Goal: Task Accomplishment & Management: Manage account settings

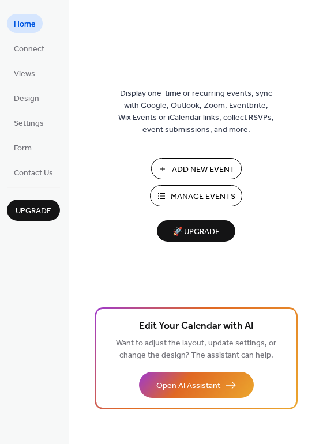
click at [190, 195] on span "Manage Events" at bounding box center [203, 197] width 65 height 12
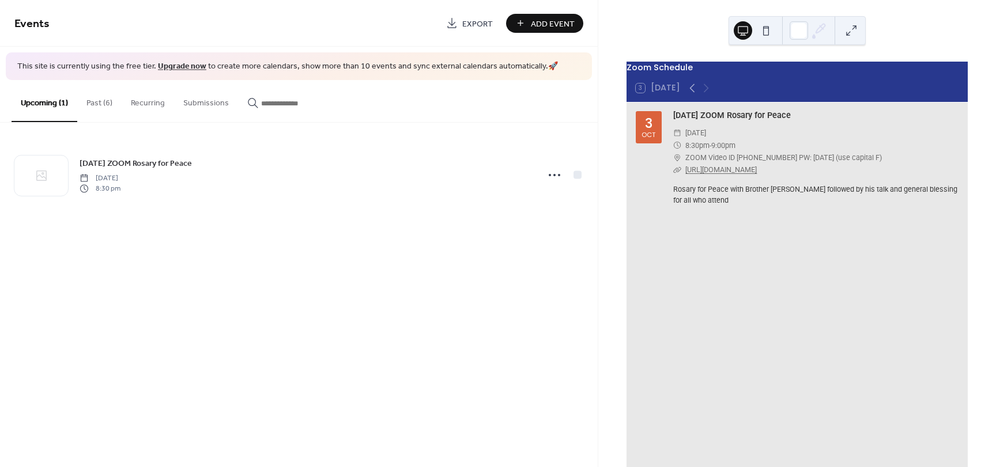
click at [96, 100] on button "Past (6)" at bounding box center [99, 100] width 44 height 41
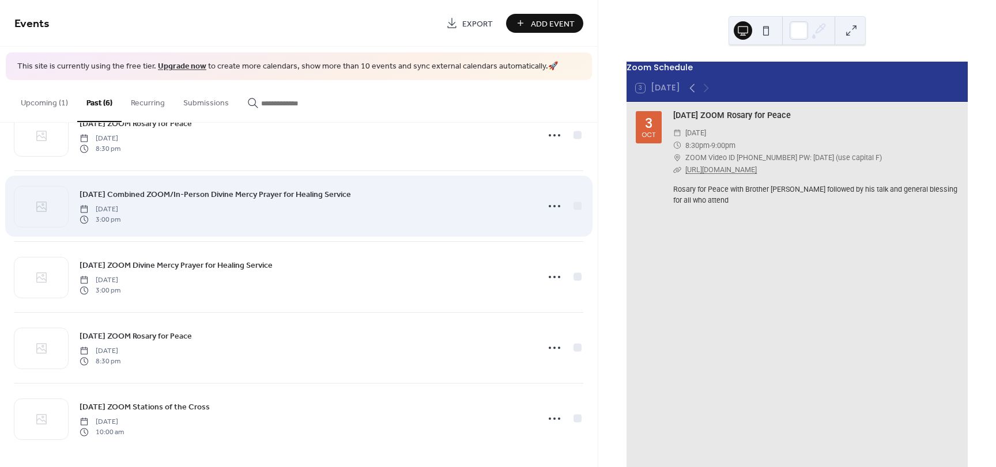
scroll to position [115, 0]
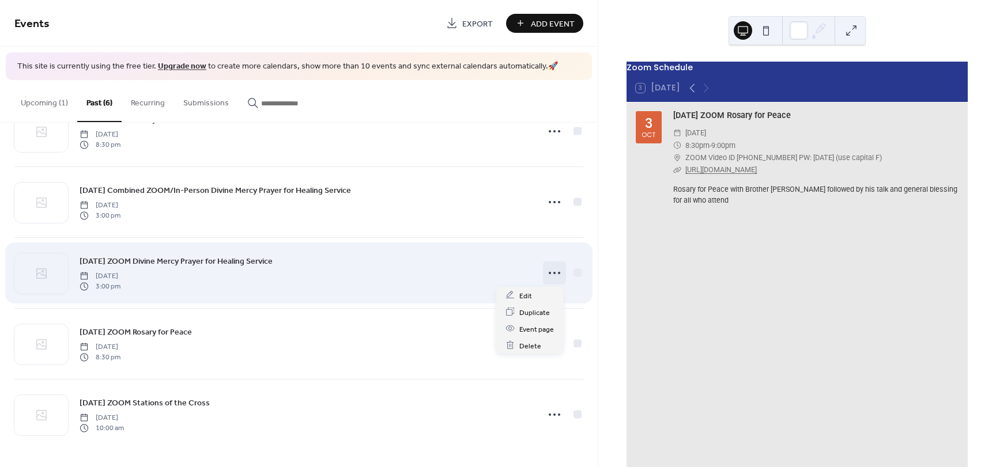
click at [547, 275] on icon at bounding box center [554, 273] width 18 height 18
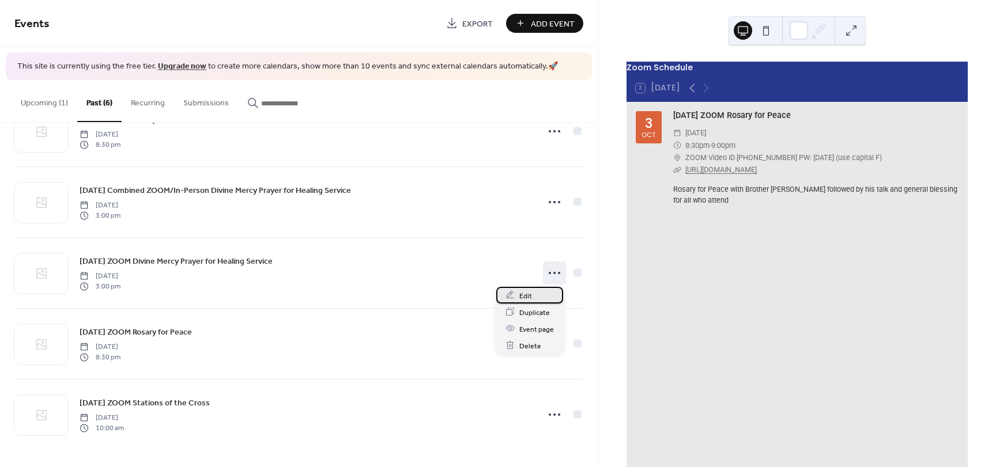
click at [526, 296] on span "Edit" at bounding box center [525, 296] width 13 height 12
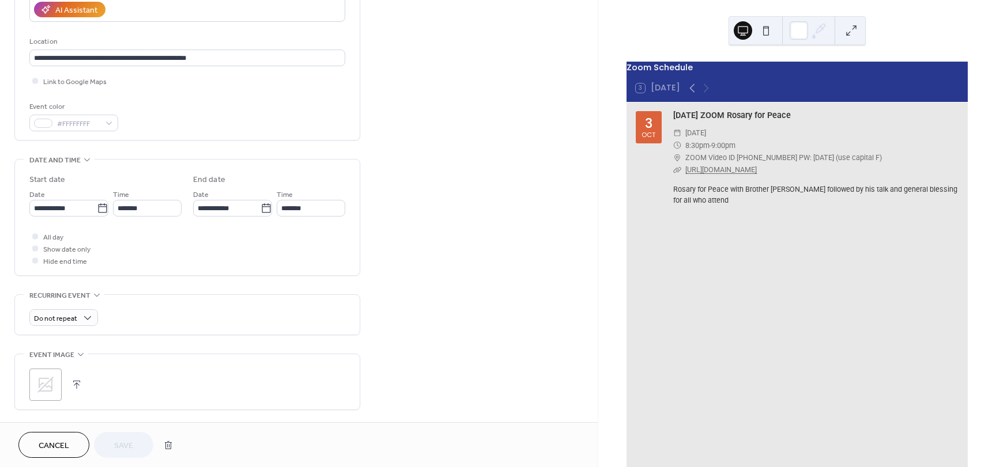
scroll to position [230, 0]
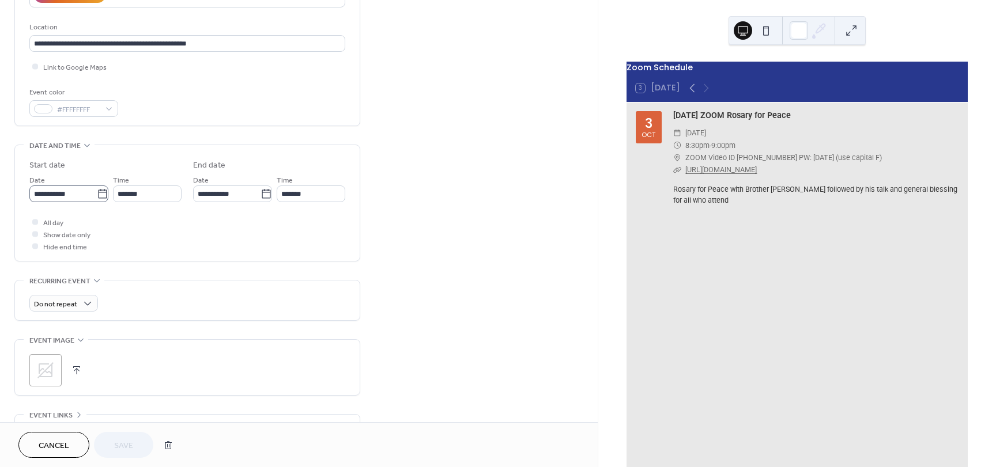
click at [98, 192] on icon at bounding box center [102, 193] width 9 height 9
click at [97, 192] on input "**********" at bounding box center [62, 194] width 67 height 17
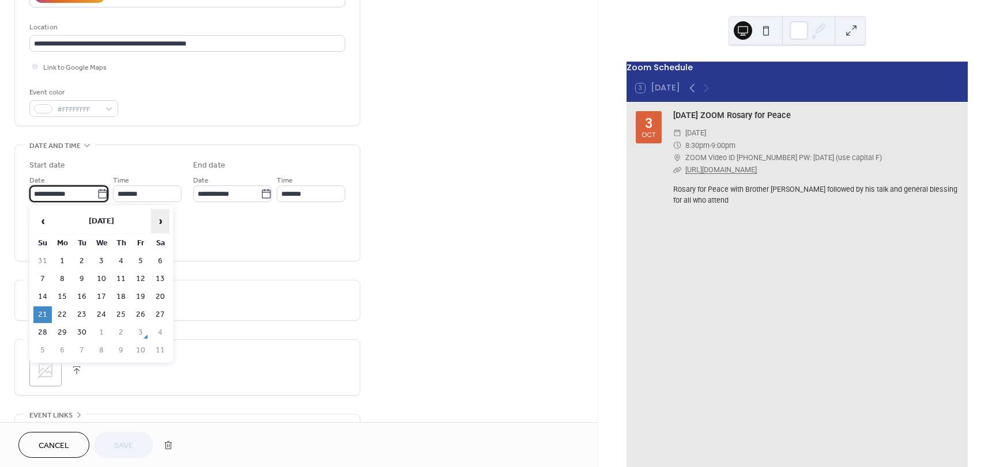
click at [160, 222] on span "›" at bounding box center [160, 221] width 17 height 23
click at [40, 278] on td "5" at bounding box center [42, 279] width 18 height 17
type input "**********"
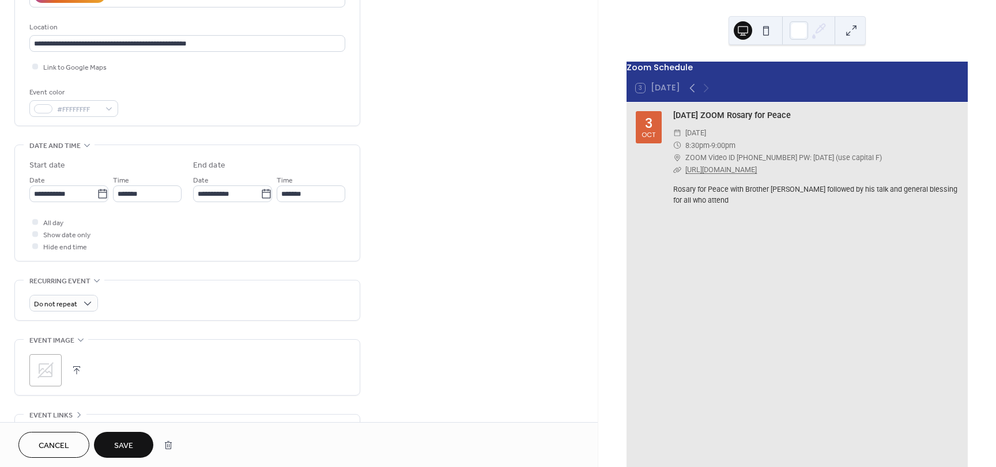
click at [122, 444] on span "Save" at bounding box center [123, 446] width 19 height 12
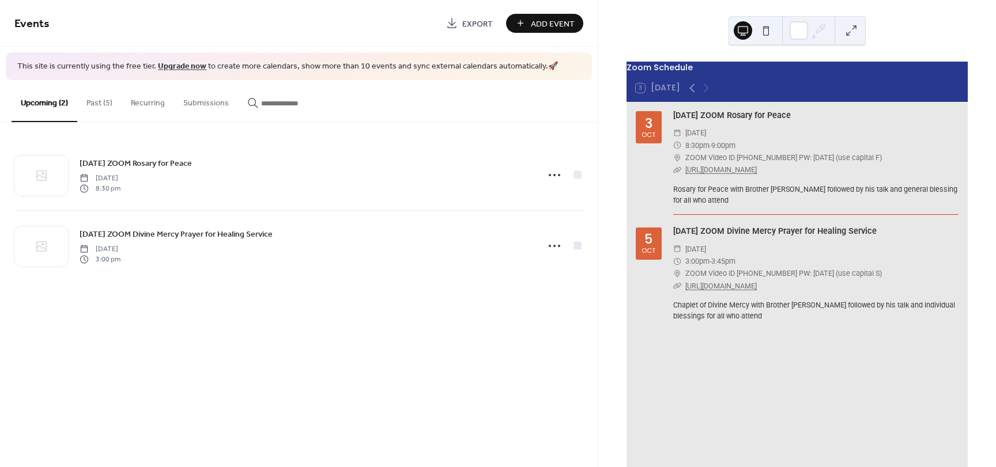
click at [96, 103] on button "Past (5)" at bounding box center [99, 100] width 44 height 41
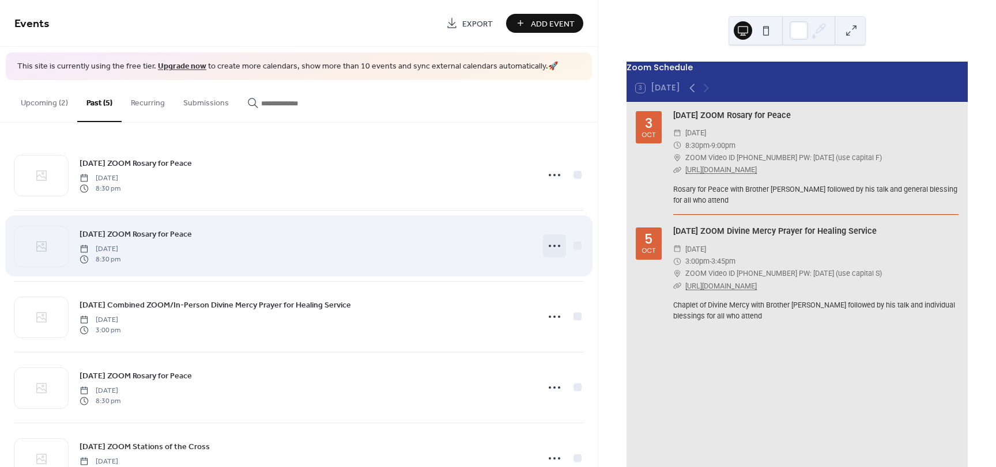
click at [553, 246] on icon at bounding box center [554, 246] width 18 height 18
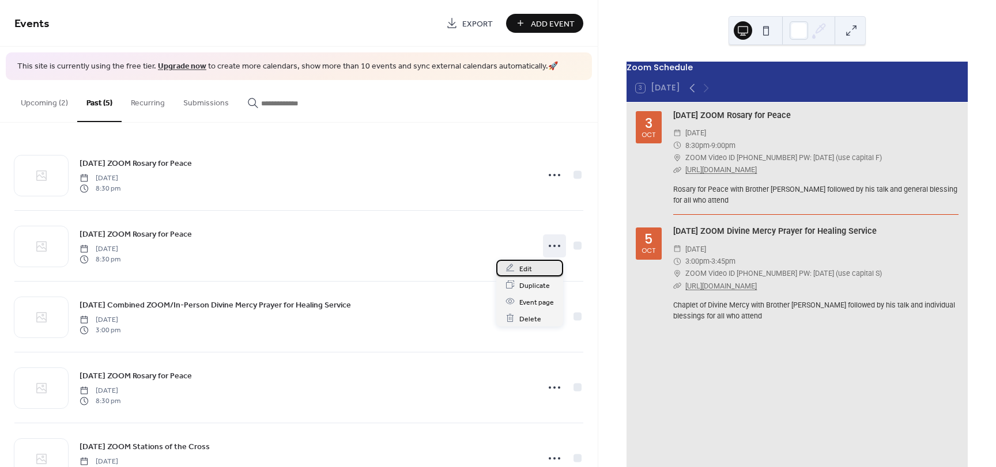
click at [524, 271] on span "Edit" at bounding box center [525, 269] width 13 height 12
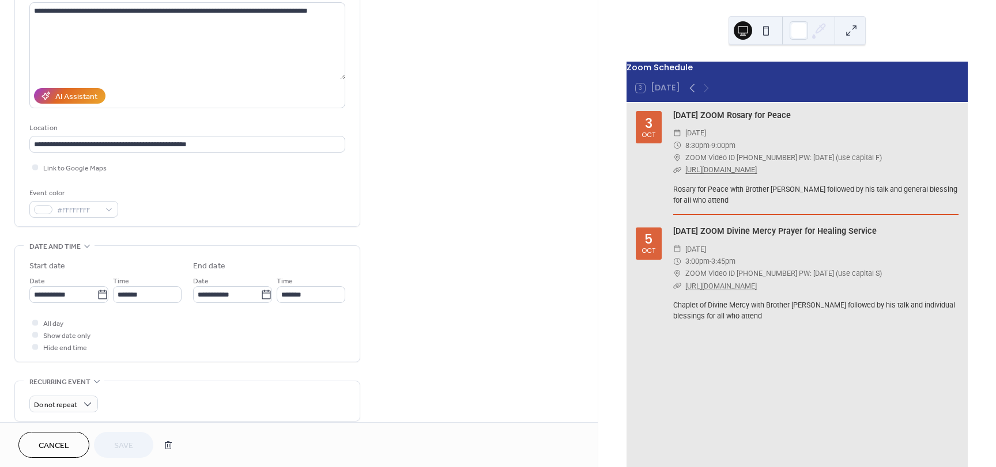
scroll to position [173, 0]
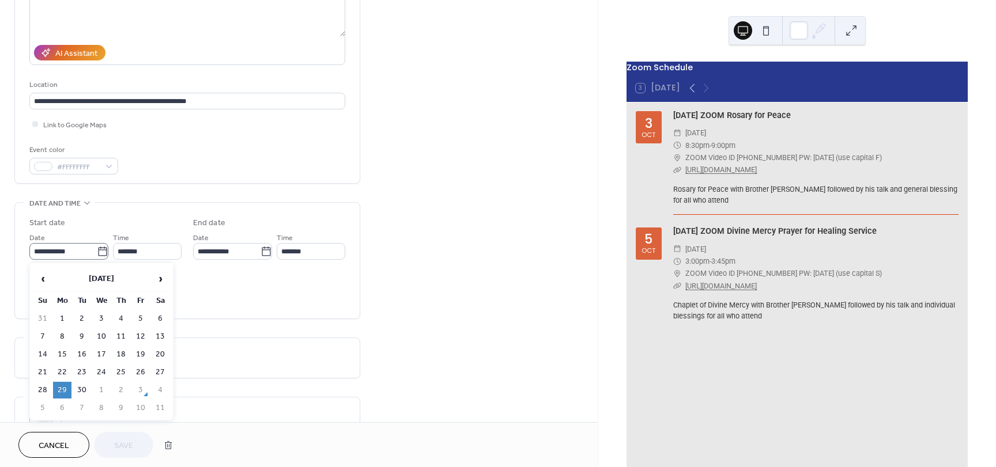
click at [98, 249] on icon at bounding box center [102, 251] width 9 height 9
click at [97, 249] on input "**********" at bounding box center [62, 251] width 67 height 17
click at [62, 405] on td "6" at bounding box center [62, 408] width 18 height 17
type input "**********"
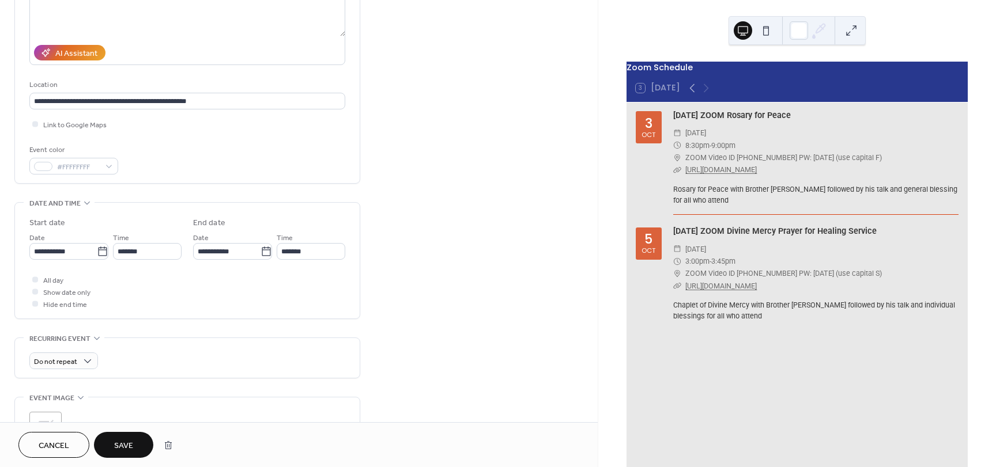
click at [117, 440] on span "Save" at bounding box center [123, 446] width 19 height 12
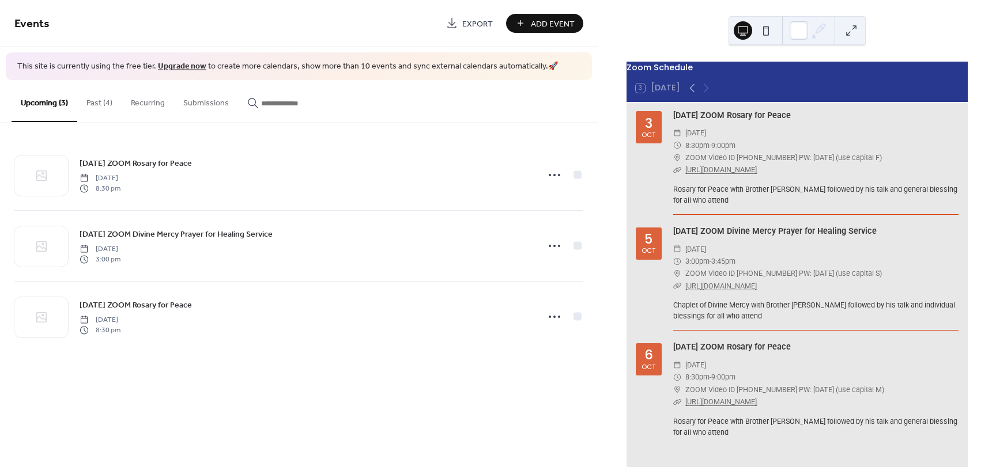
click at [93, 99] on button "Past (4)" at bounding box center [99, 100] width 44 height 41
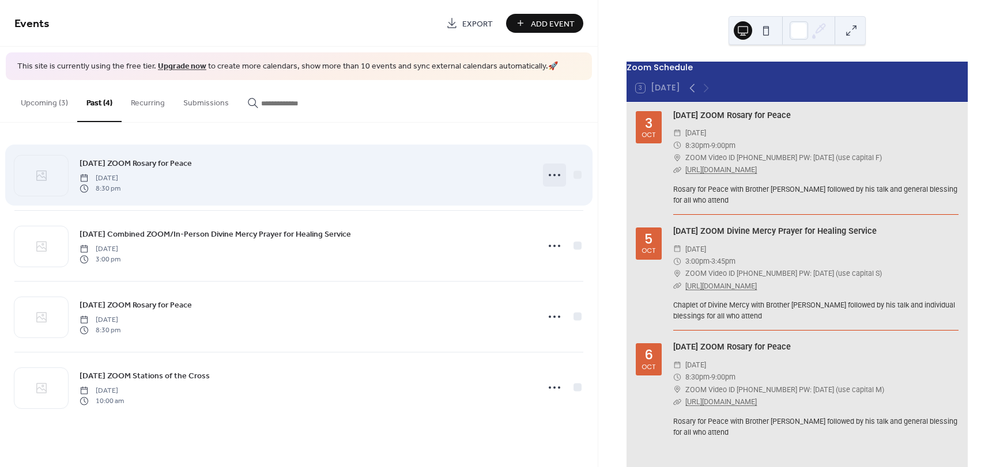
click at [549, 172] on icon at bounding box center [554, 175] width 18 height 18
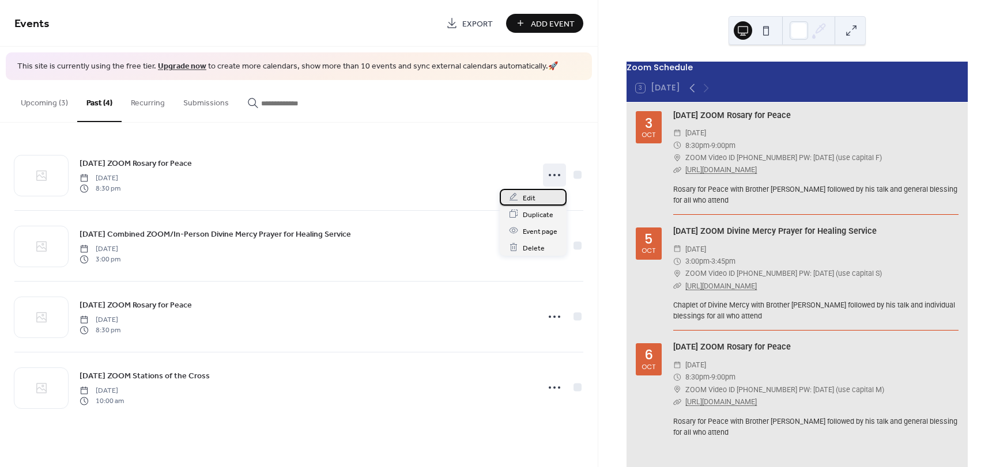
click at [535, 196] on div "Edit" at bounding box center [533, 197] width 67 height 17
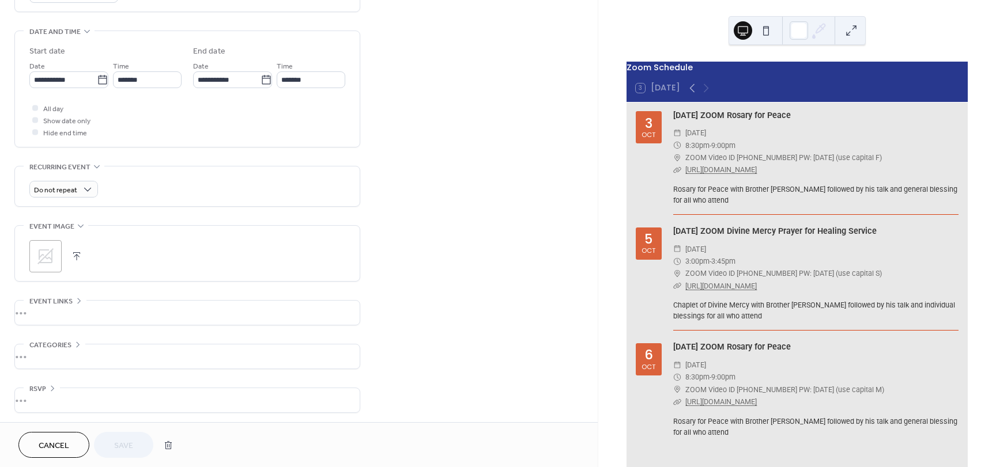
scroll to position [346, 0]
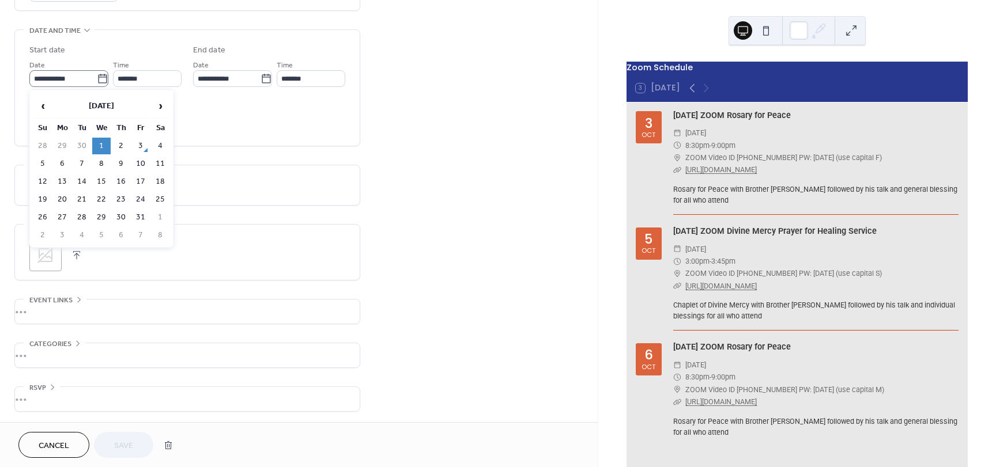
click at [97, 77] on icon at bounding box center [103, 79] width 12 height 12
click at [97, 77] on input "**********" at bounding box center [62, 78] width 67 height 17
click at [101, 164] on td "8" at bounding box center [101, 164] width 18 height 17
type input "**********"
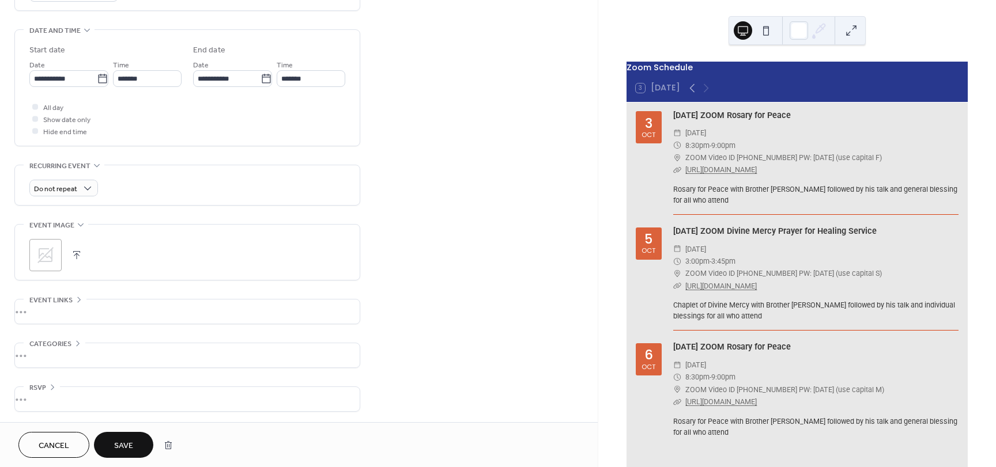
click at [124, 444] on span "Save" at bounding box center [123, 446] width 19 height 12
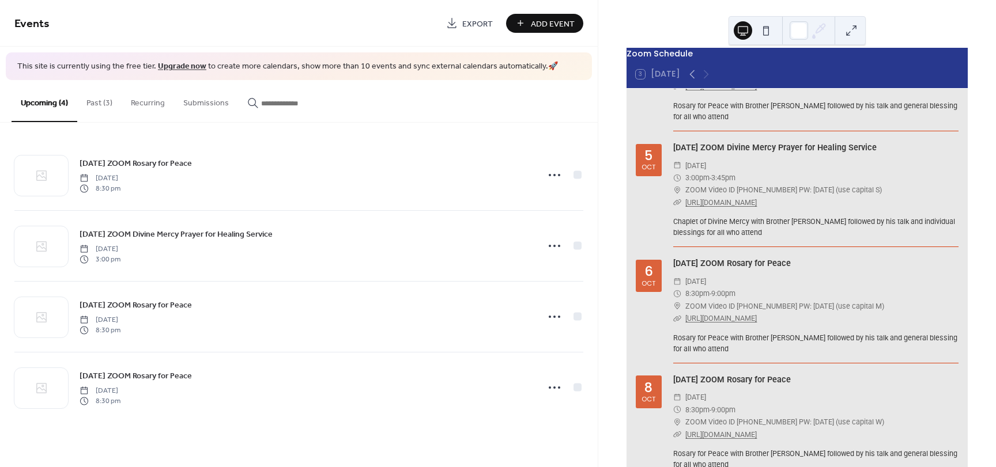
scroll to position [80, 0]
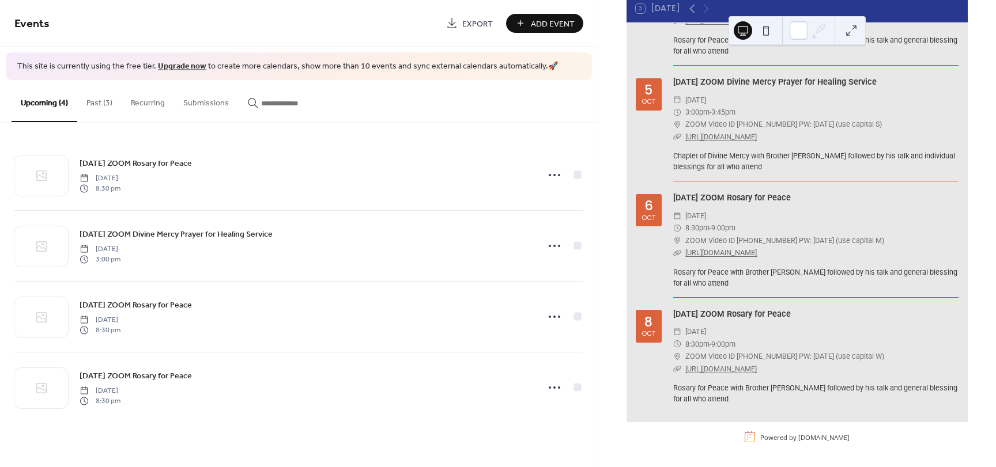
click at [100, 104] on button "Past (3)" at bounding box center [99, 100] width 44 height 41
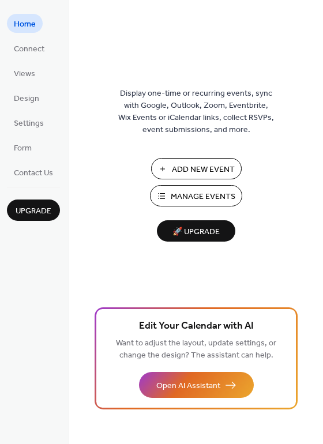
click at [194, 191] on span "Manage Events" at bounding box center [203, 197] width 65 height 12
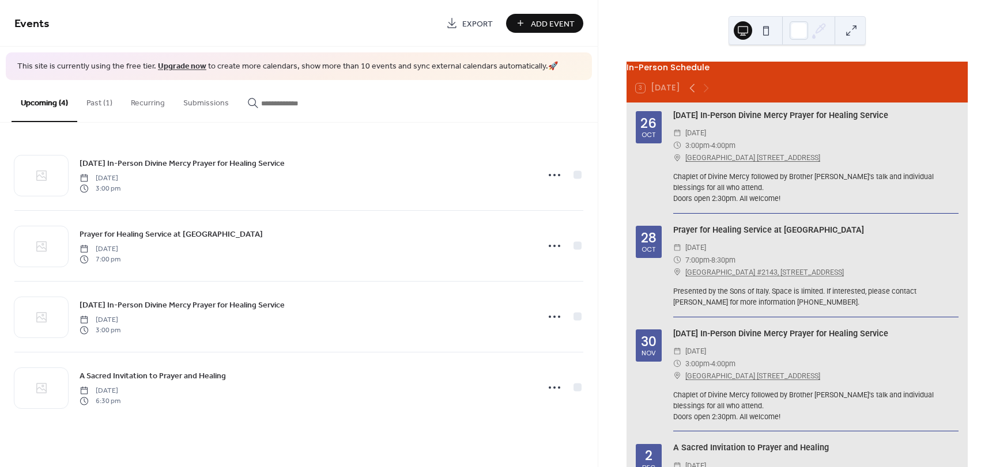
click at [94, 101] on button "Past (1)" at bounding box center [99, 100] width 44 height 41
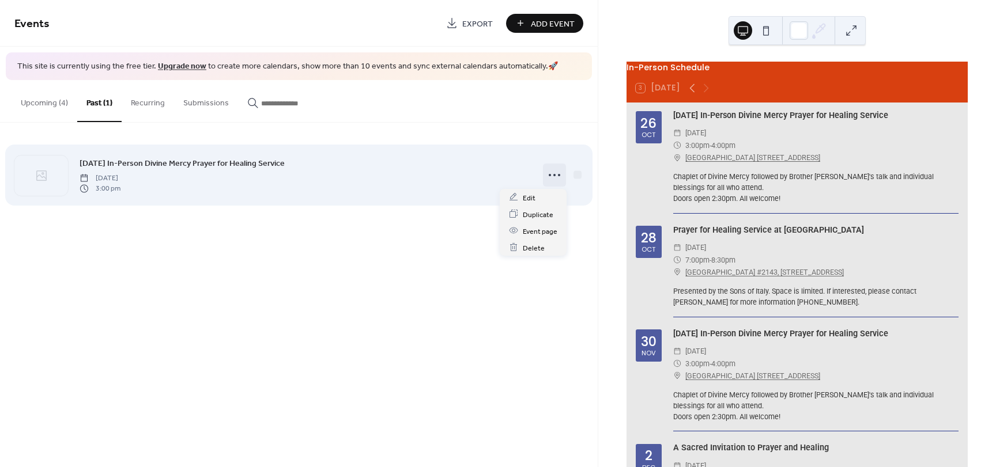
click at [554, 175] on circle at bounding box center [554, 175] width 2 height 2
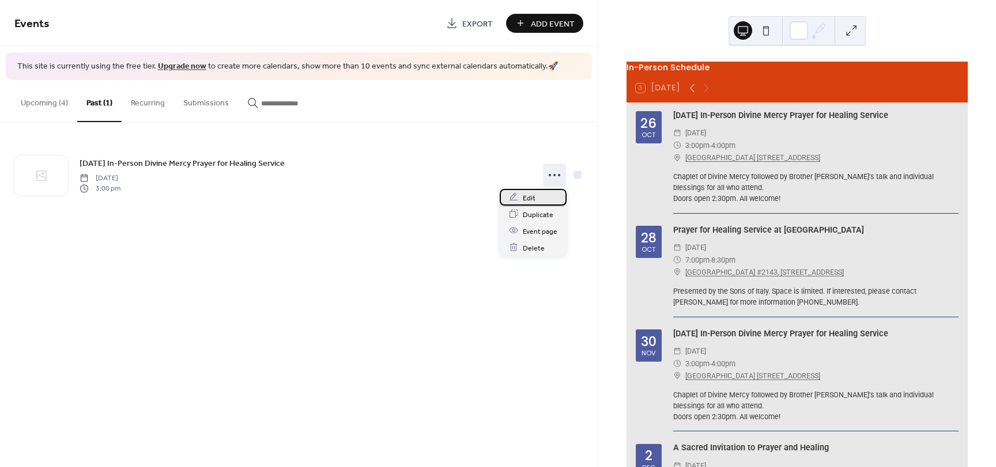
click at [530, 198] on span "Edit" at bounding box center [529, 198] width 13 height 12
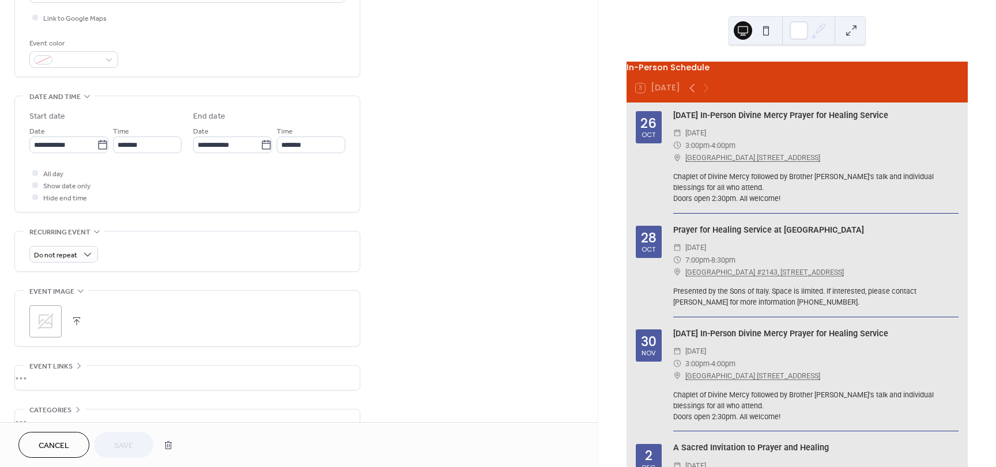
scroll to position [288, 0]
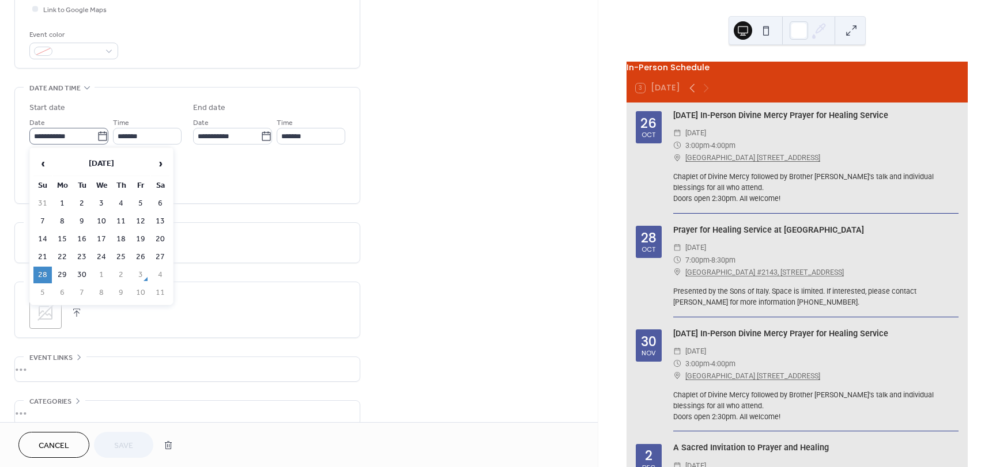
click at [97, 135] on icon at bounding box center [103, 137] width 12 height 12
click at [97, 135] on input "**********" at bounding box center [62, 136] width 67 height 17
click at [160, 162] on span "›" at bounding box center [160, 163] width 17 height 23
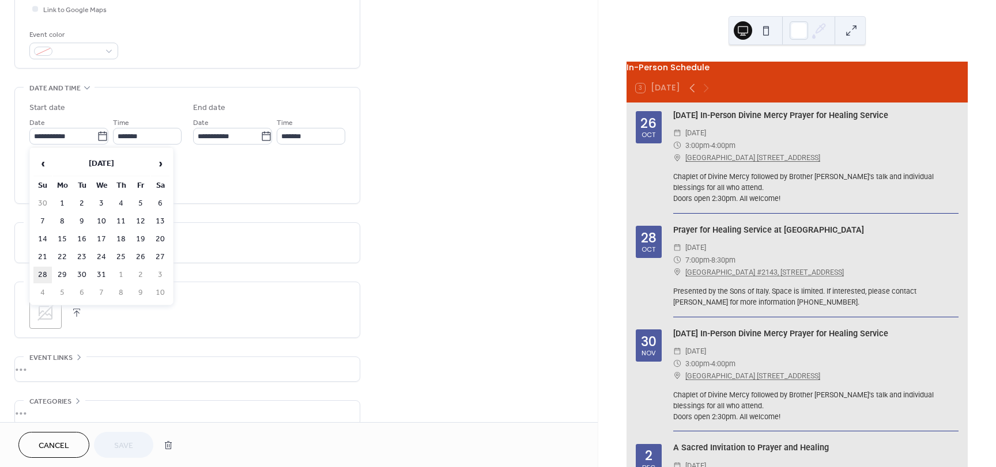
click at [43, 275] on td "28" at bounding box center [42, 275] width 18 height 17
type input "**********"
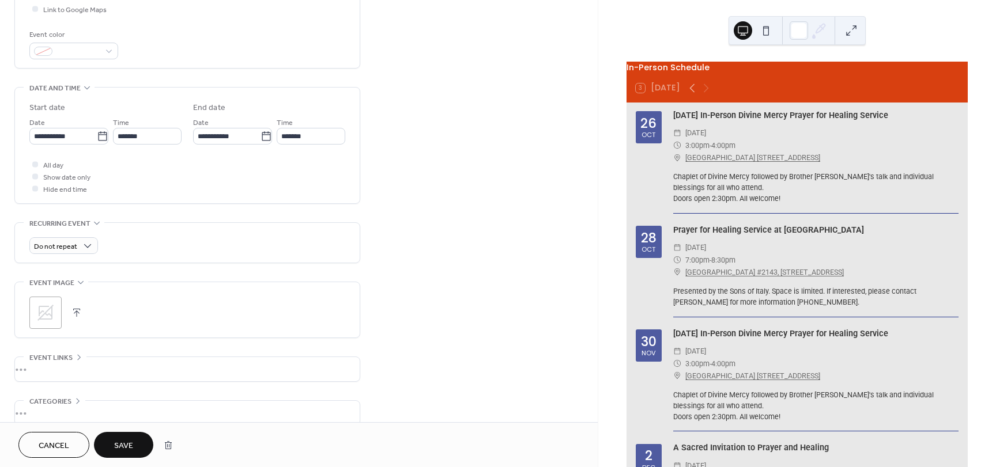
click at [127, 442] on span "Save" at bounding box center [123, 446] width 19 height 12
